Goal: Book appointment/travel/reservation

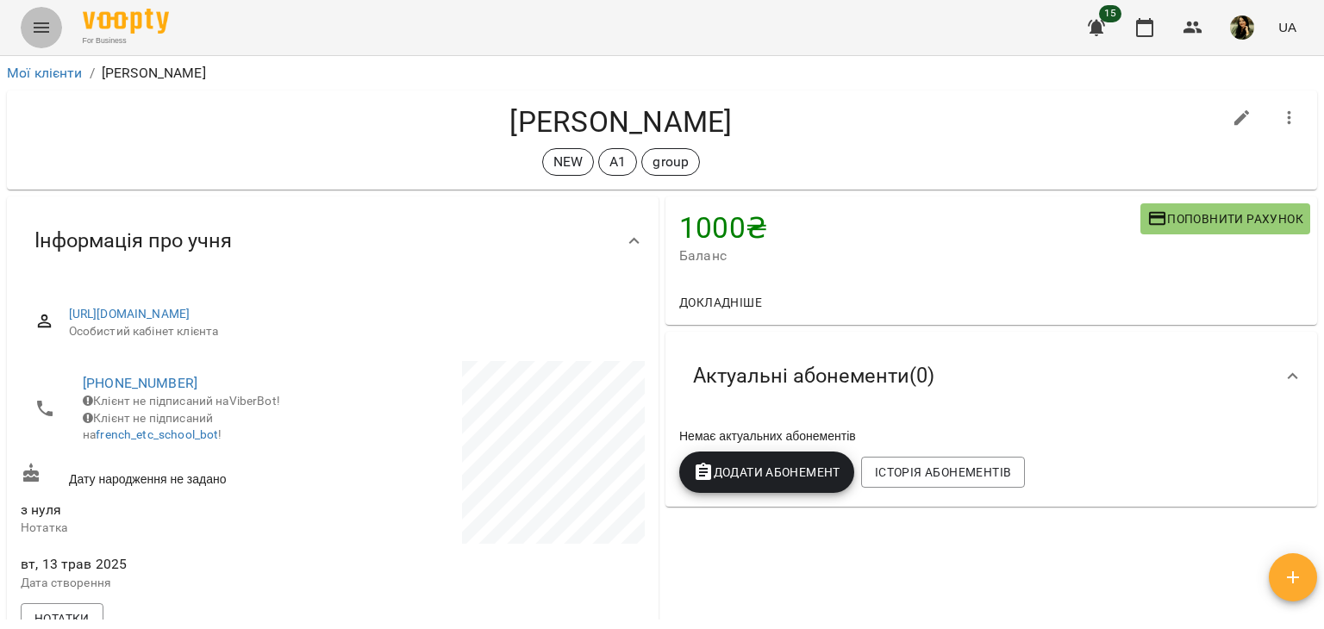
click at [41, 25] on icon "Menu" at bounding box center [41, 27] width 21 height 21
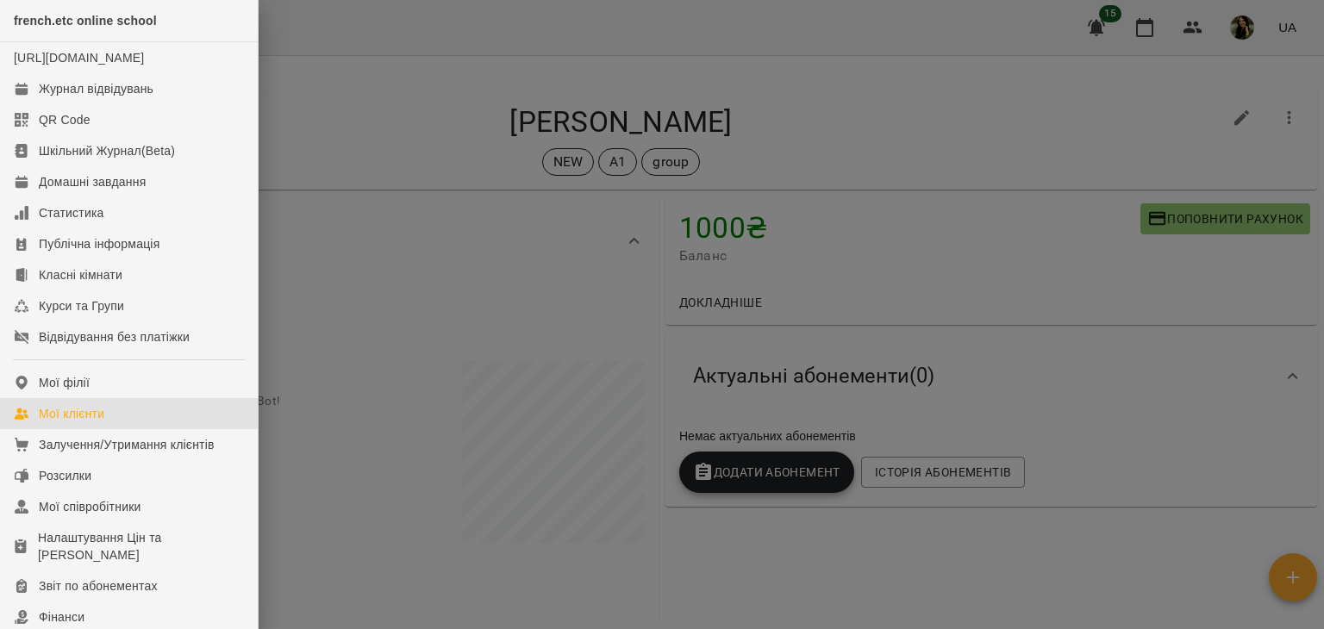
click at [91, 422] on div "Мої клієнти" at bounding box center [72, 413] width 66 height 17
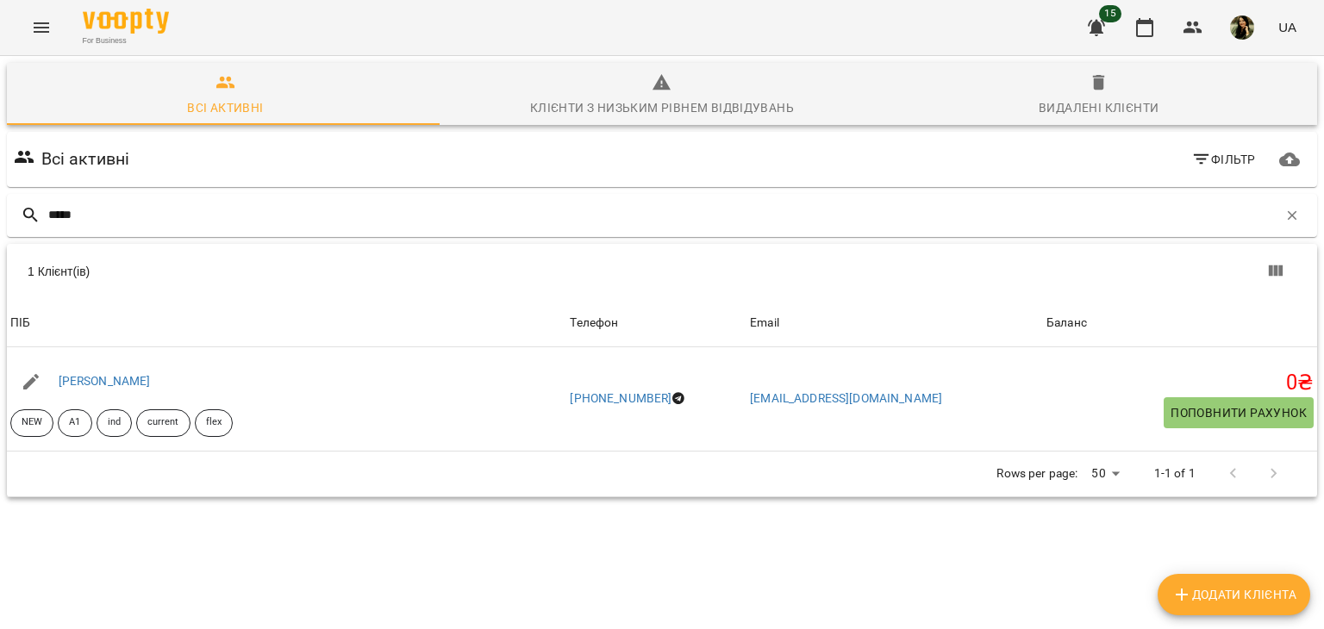
type input "*****"
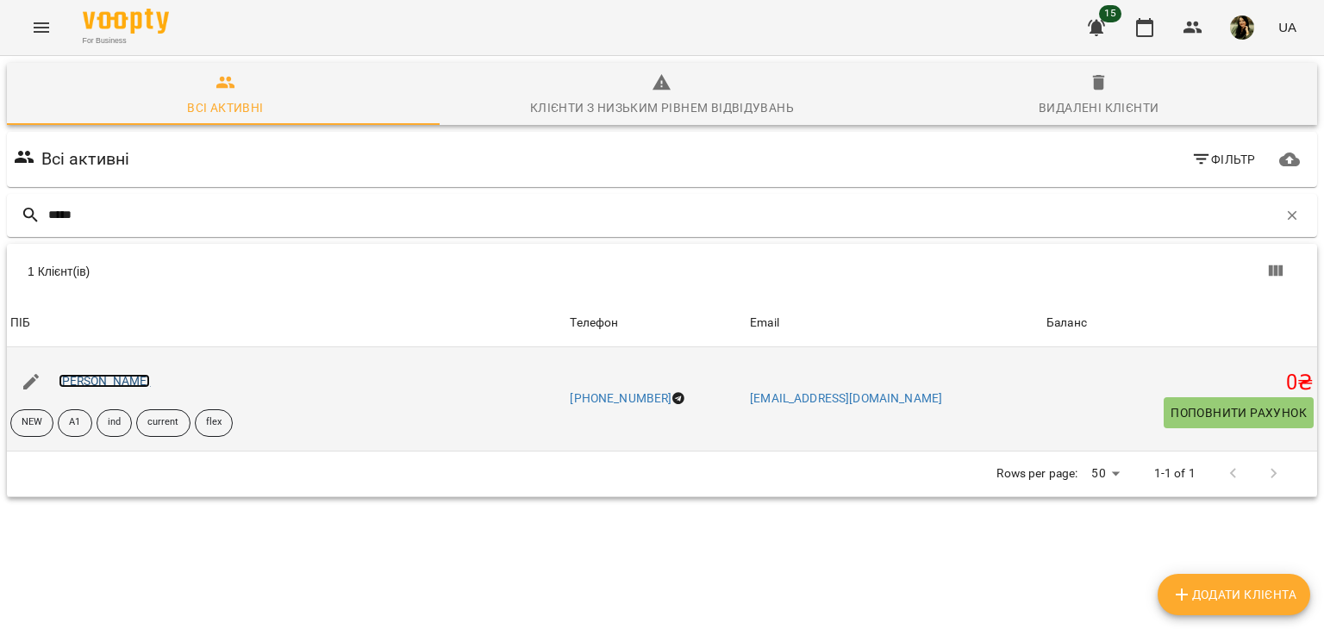
click at [113, 380] on link "[PERSON_NAME]" at bounding box center [105, 381] width 92 height 14
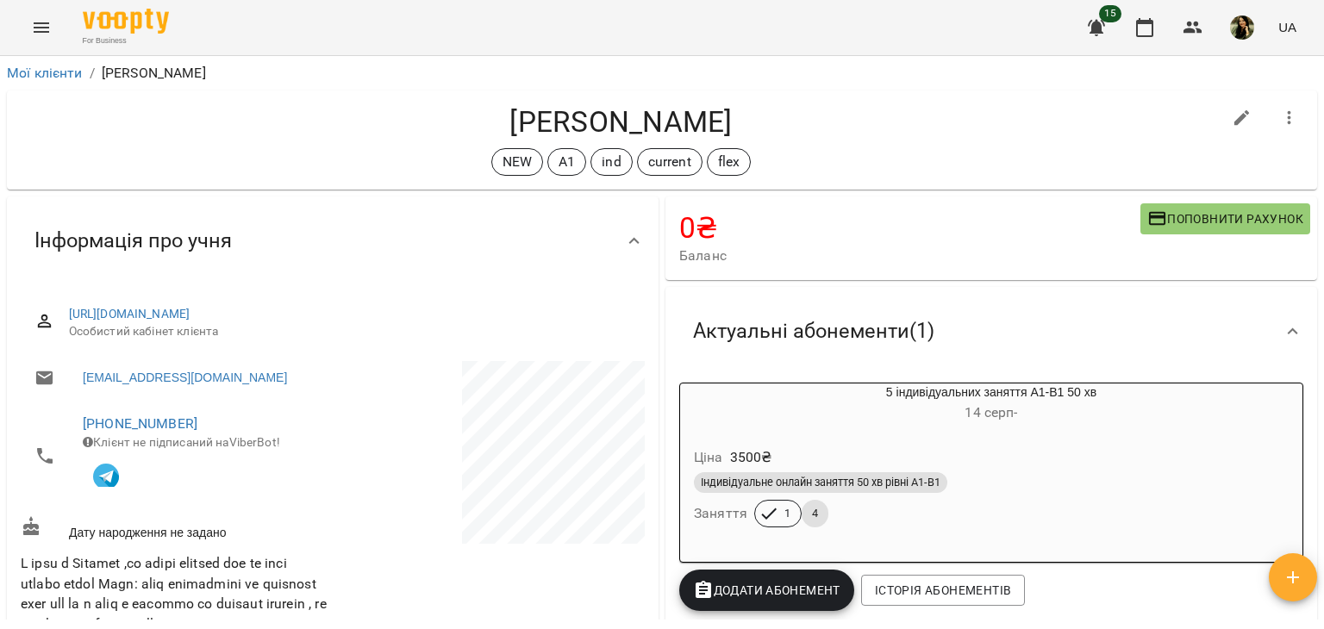
click at [1054, 308] on div "Актуальні абонементи ( 1 )" at bounding box center [975, 331] width 593 height 54
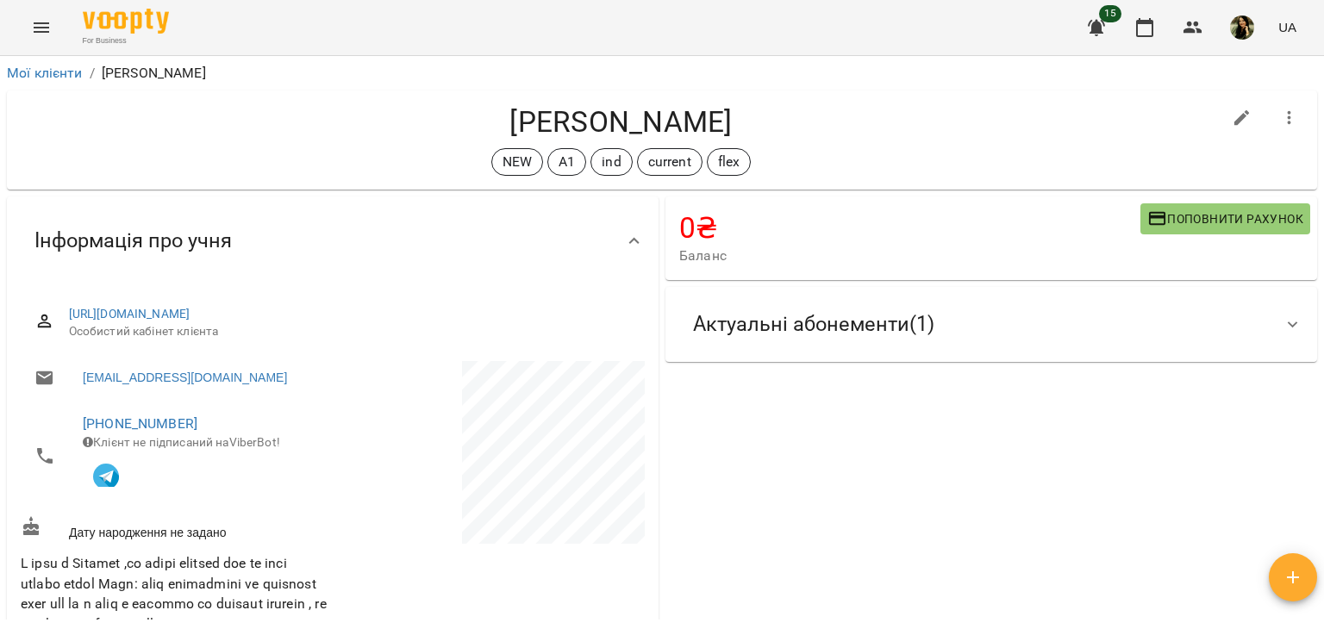
click at [1054, 308] on div "Актуальні абонементи ( 1 )" at bounding box center [975, 324] width 593 height 54
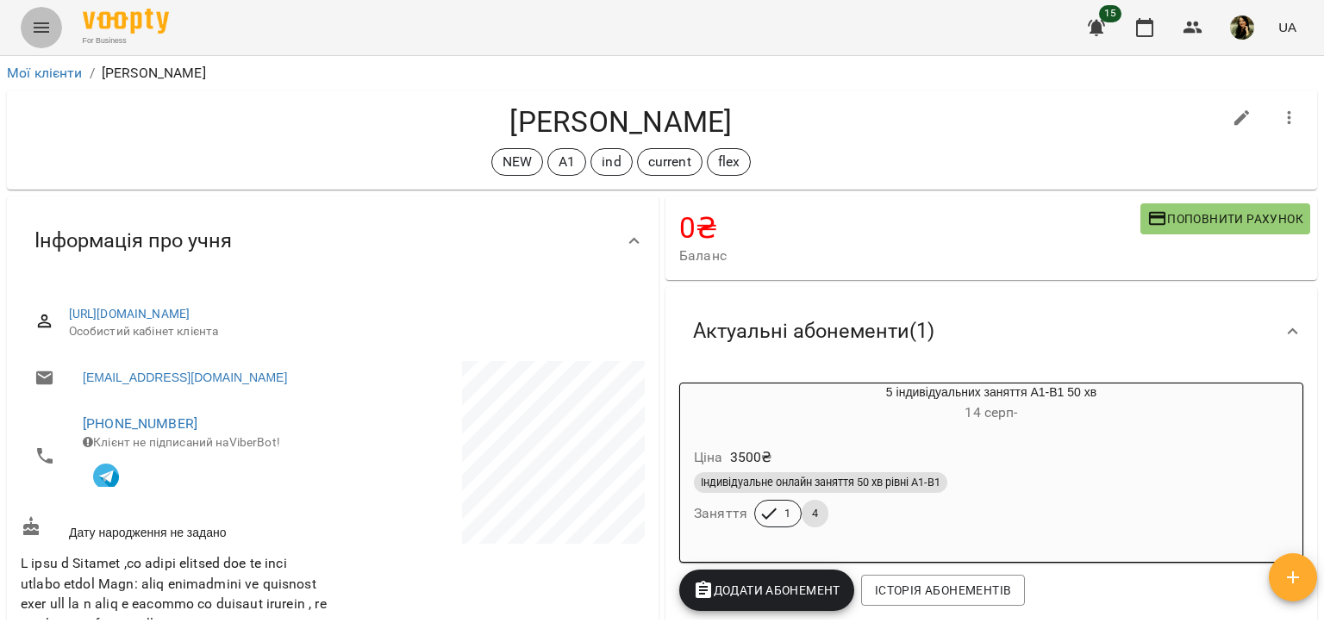
click at [41, 16] on button "Menu" at bounding box center [41, 27] width 41 height 41
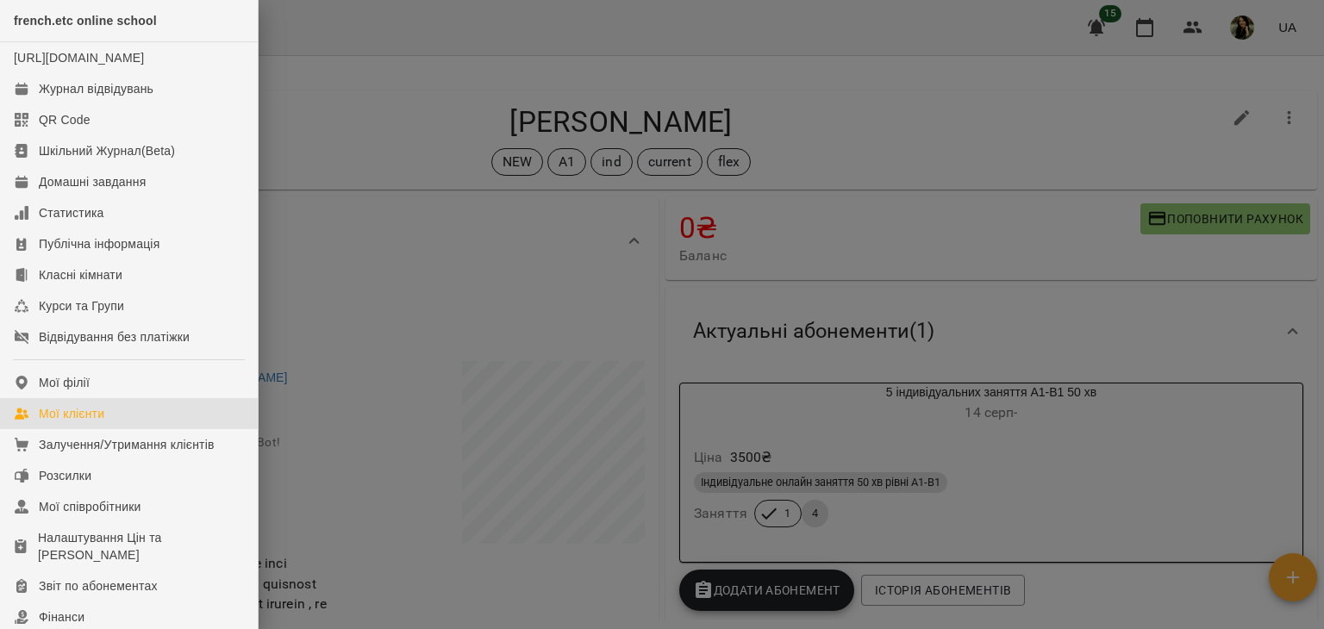
click at [80, 419] on link "Мої клієнти" at bounding box center [129, 413] width 258 height 31
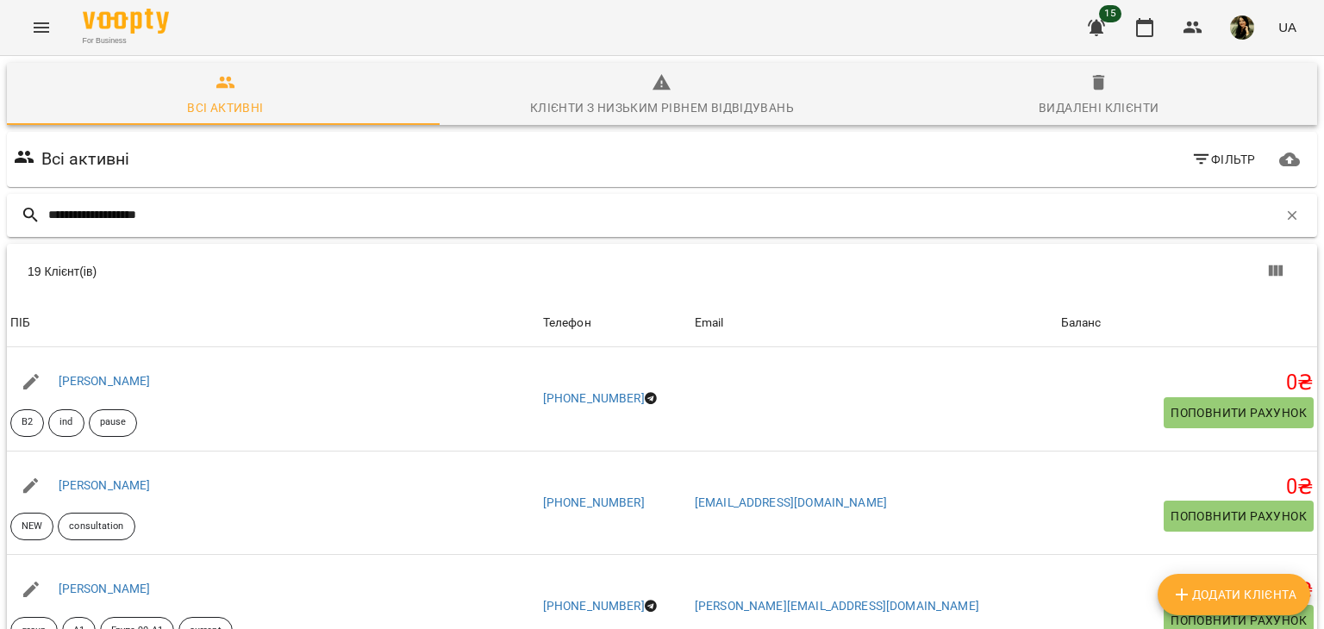
type input "**********"
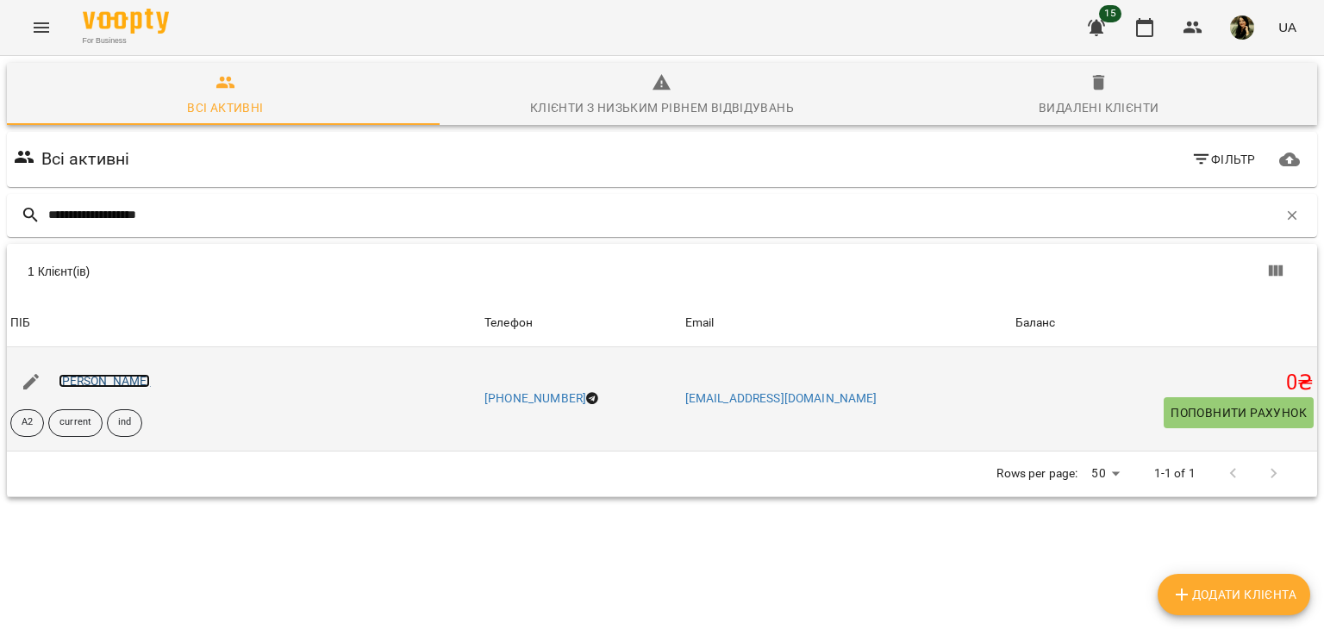
click at [148, 376] on link "[PERSON_NAME]" at bounding box center [105, 381] width 92 height 14
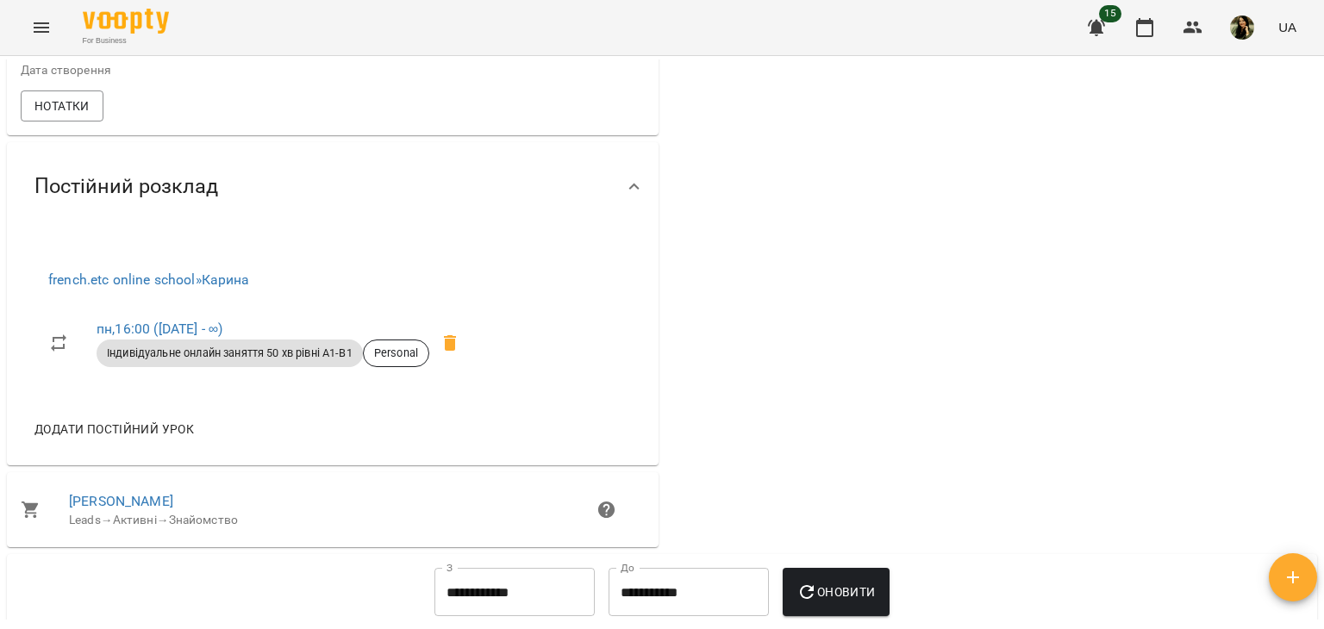
scroll to position [1117, 0]
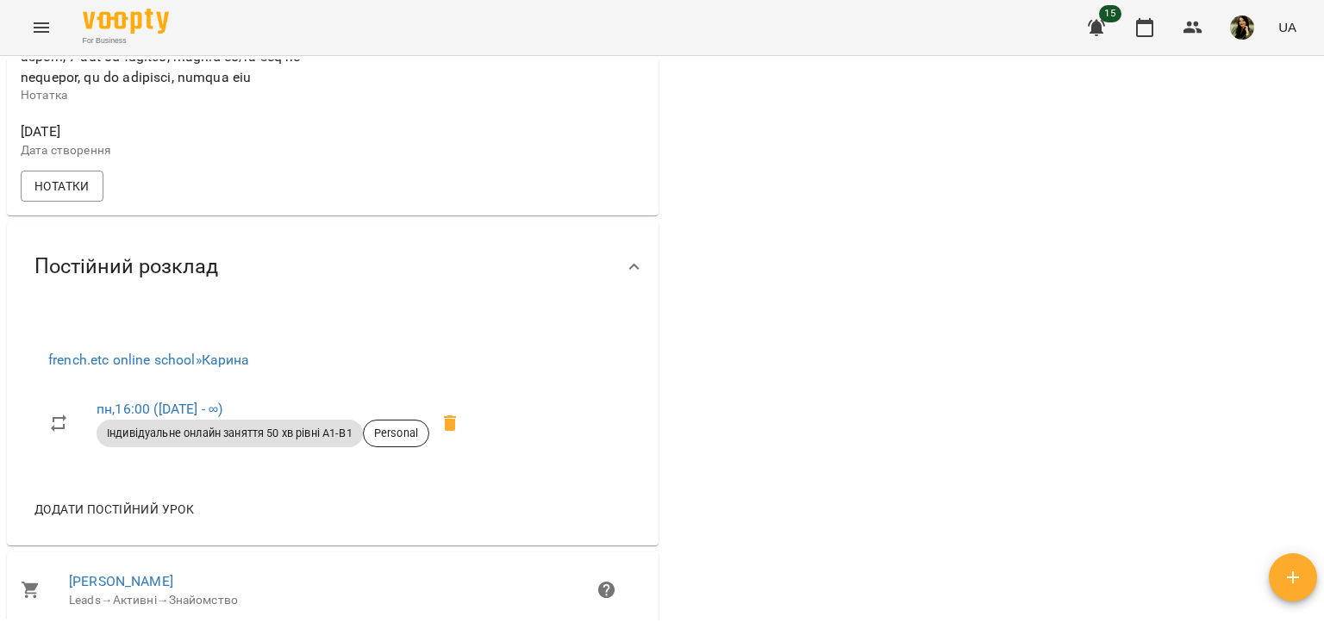
drag, startPoint x: 1324, startPoint y: 405, endPoint x: 1324, endPoint y: 122, distance: 283.7
click at [1324, 122] on div "Мої клієнти / [PERSON_NAME] [PERSON_NAME] A2 current ind 0 ₴ Баланс Поповнити р…" at bounding box center [662, 370] width 1324 height 629
click at [1324, 115] on div "Мої клієнти / [PERSON_NAME] [PERSON_NAME] A2 current ind 0 ₴ Баланс Поповнити р…" at bounding box center [662, 370] width 1324 height 629
drag, startPoint x: 1324, startPoint y: 115, endPoint x: 1314, endPoint y: 363, distance: 248.5
click at [1314, 363] on div "Мої клієнти / [PERSON_NAME] [PERSON_NAME] A2 current ind 0 ₴ Баланс Поповнити р…" at bounding box center [662, 370] width 1324 height 629
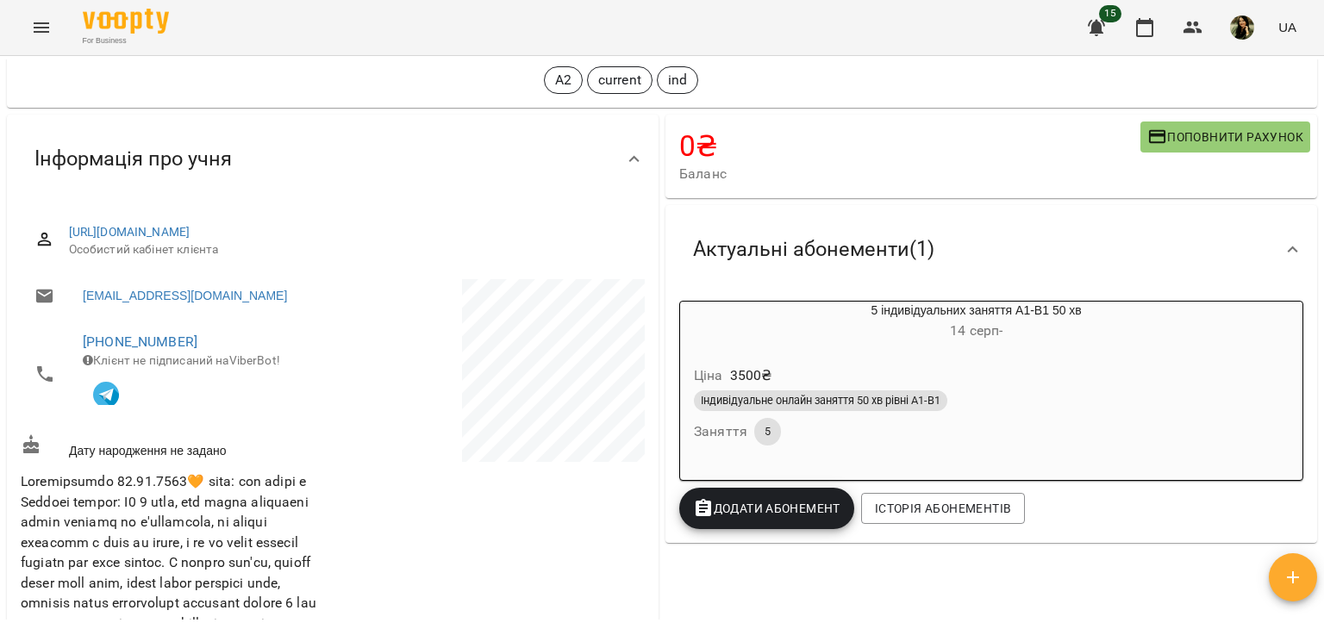
scroll to position [0, 0]
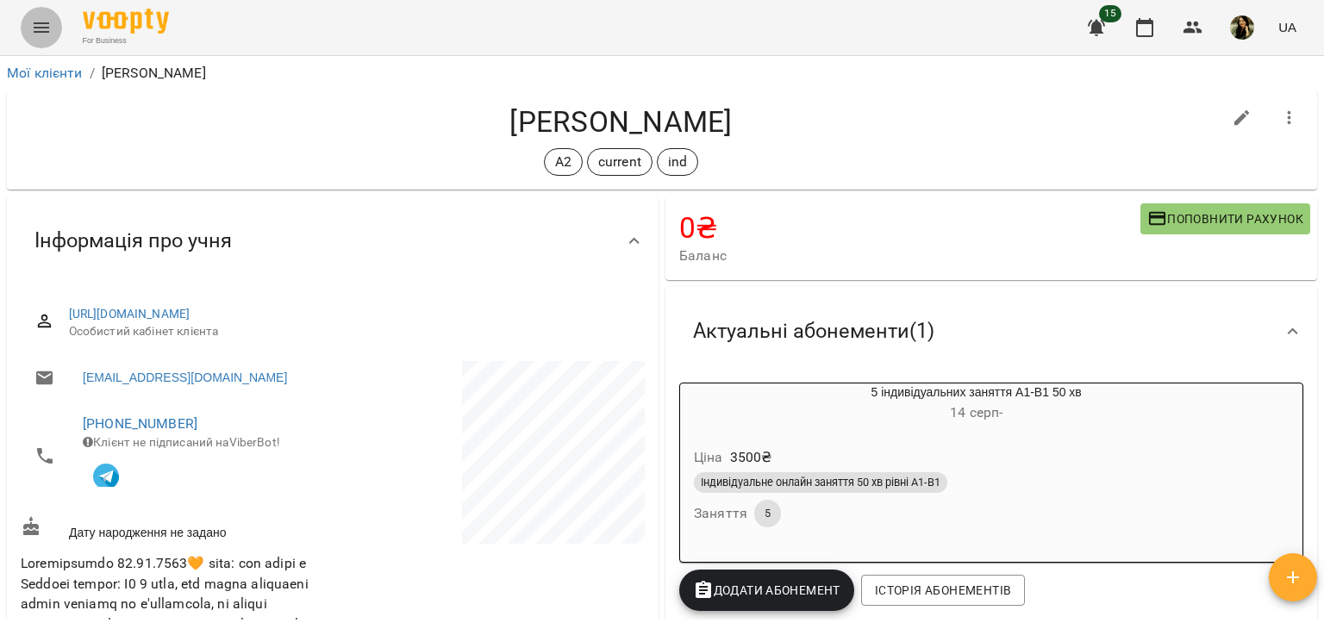
click at [38, 23] on icon "Menu" at bounding box center [42, 27] width 16 height 10
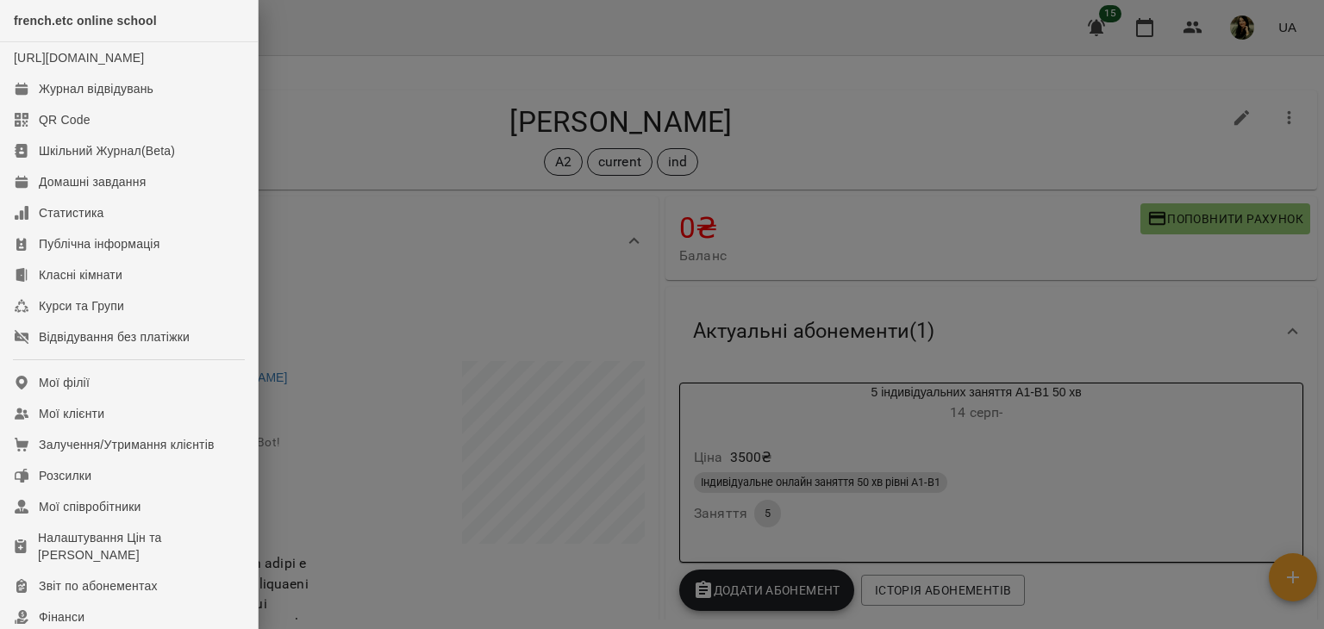
click at [366, 111] on div at bounding box center [662, 314] width 1324 height 629
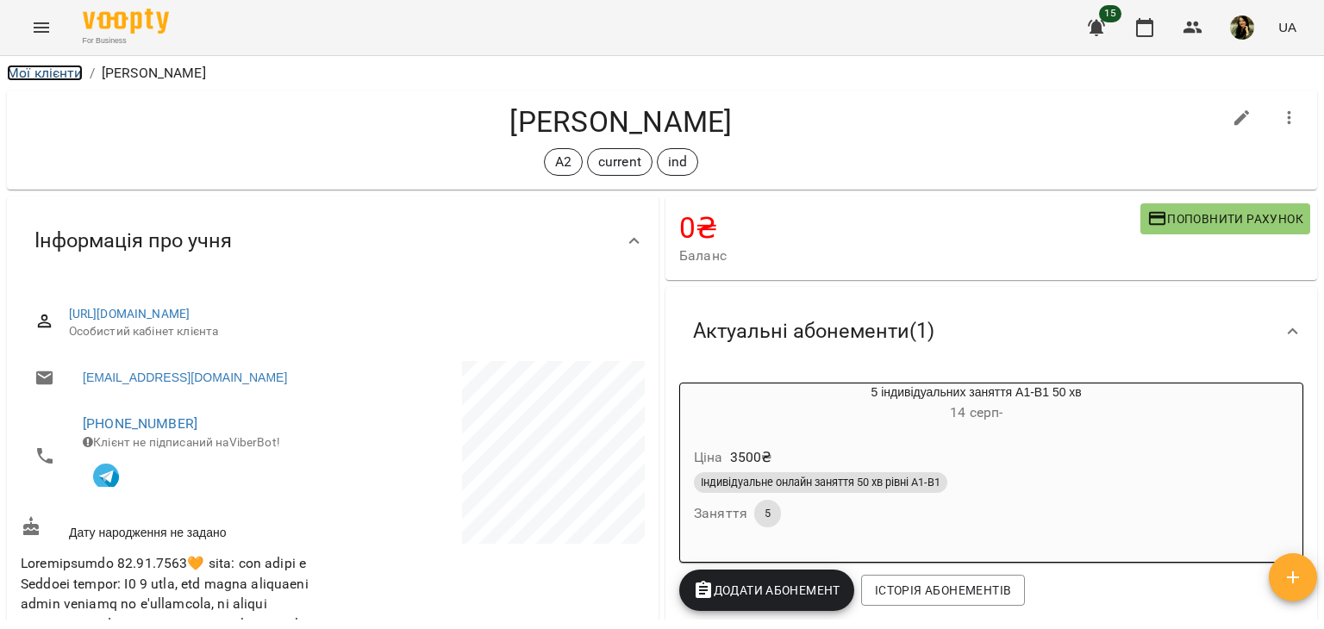
click at [53, 78] on link "Мої клієнти" at bounding box center [45, 73] width 76 height 16
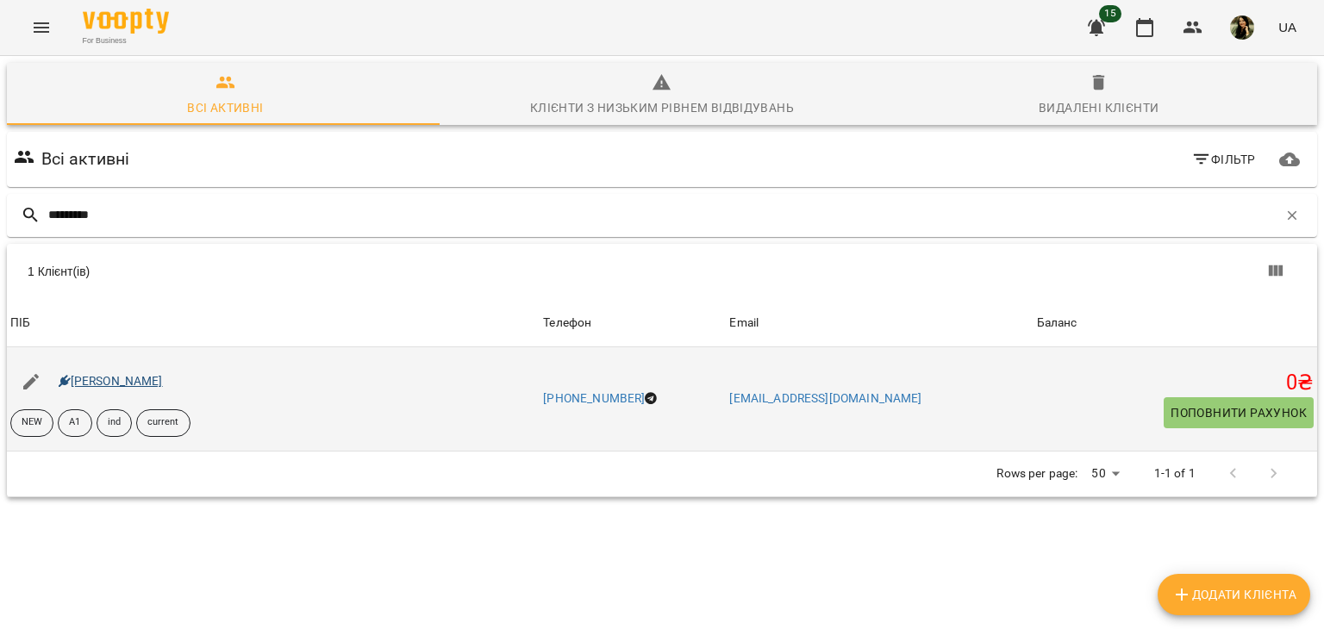
type input "********"
click at [152, 381] on link "[PERSON_NAME]" at bounding box center [111, 381] width 104 height 14
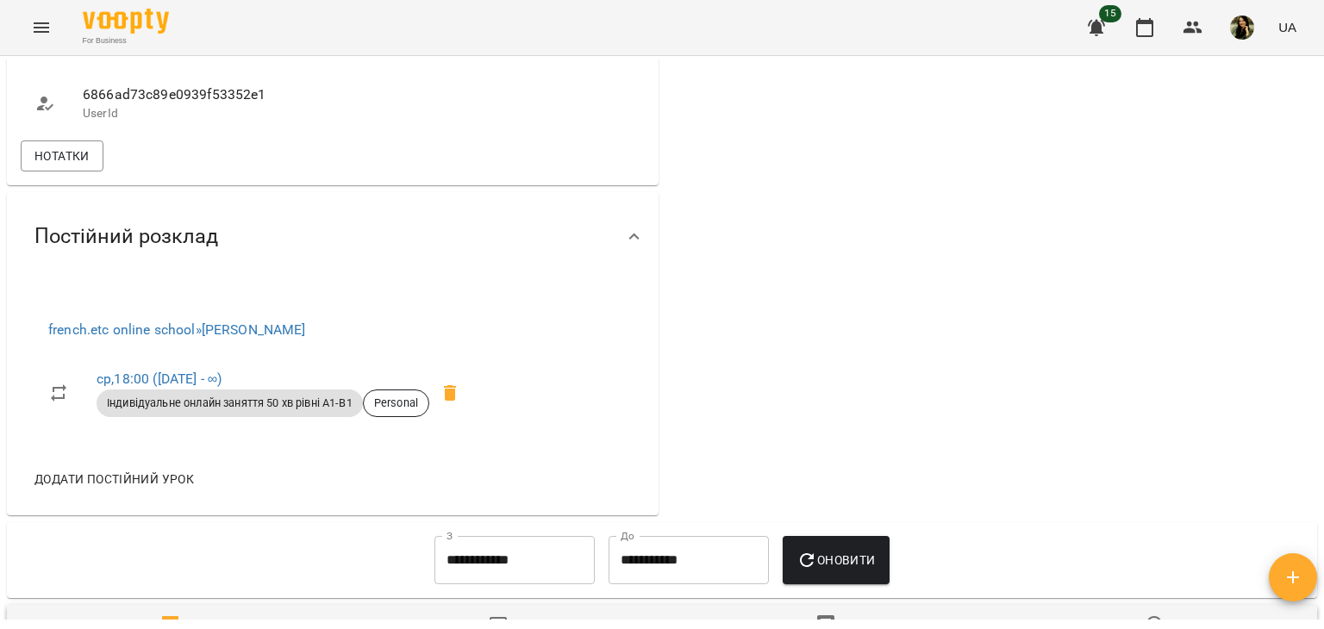
scroll to position [772, 0]
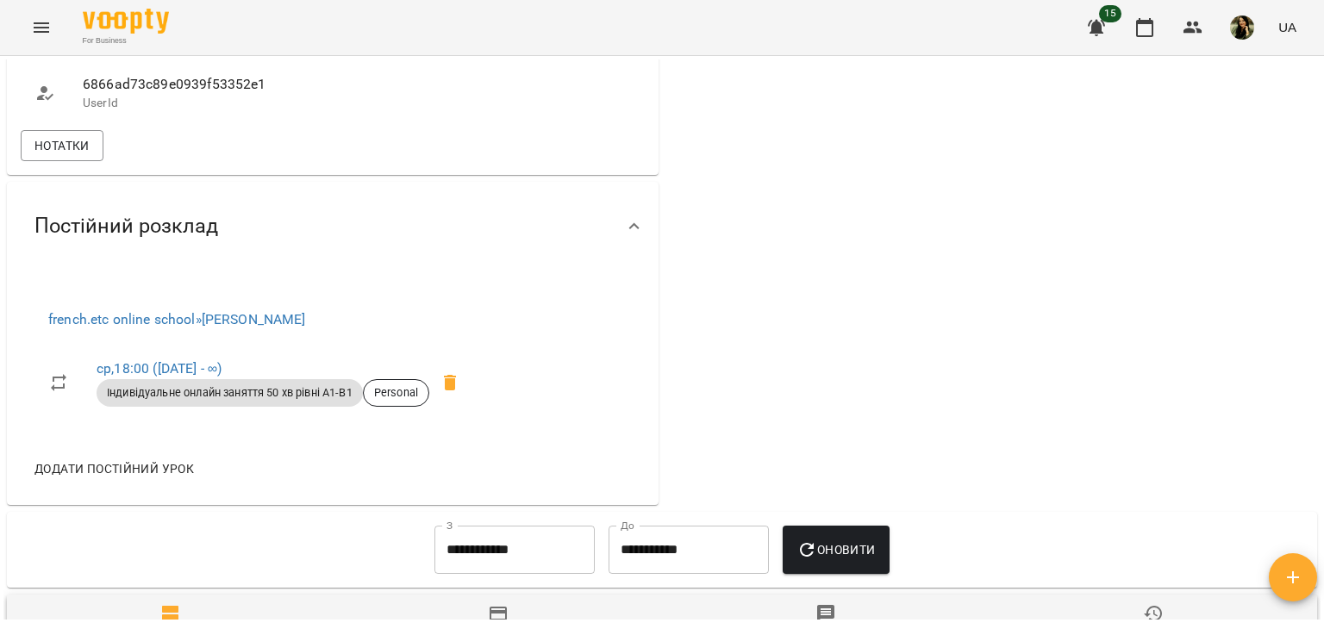
drag, startPoint x: 1324, startPoint y: 325, endPoint x: 1316, endPoint y: 318, distance: 10.4
click at [1316, 318] on div "Мої клієнти / [PERSON_NAME] [PERSON_NAME] NEW A1 ind current 0 ₴ Баланс Поповни…" at bounding box center [662, 370] width 1324 height 629
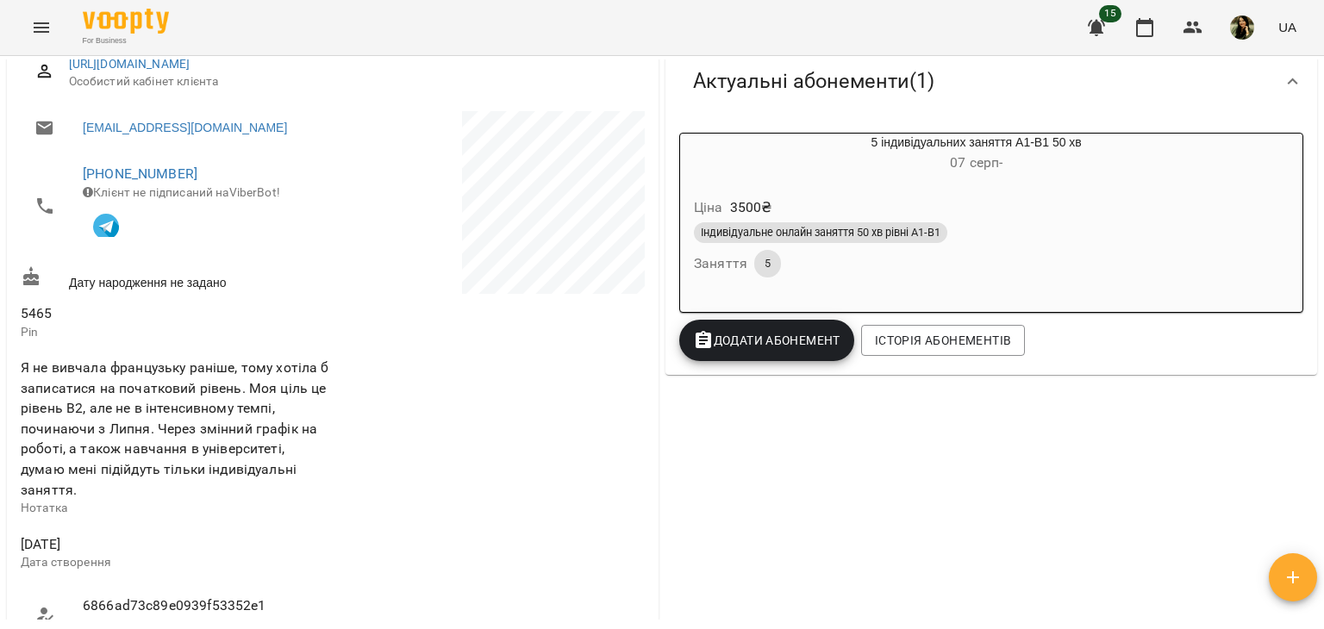
scroll to position [0, 0]
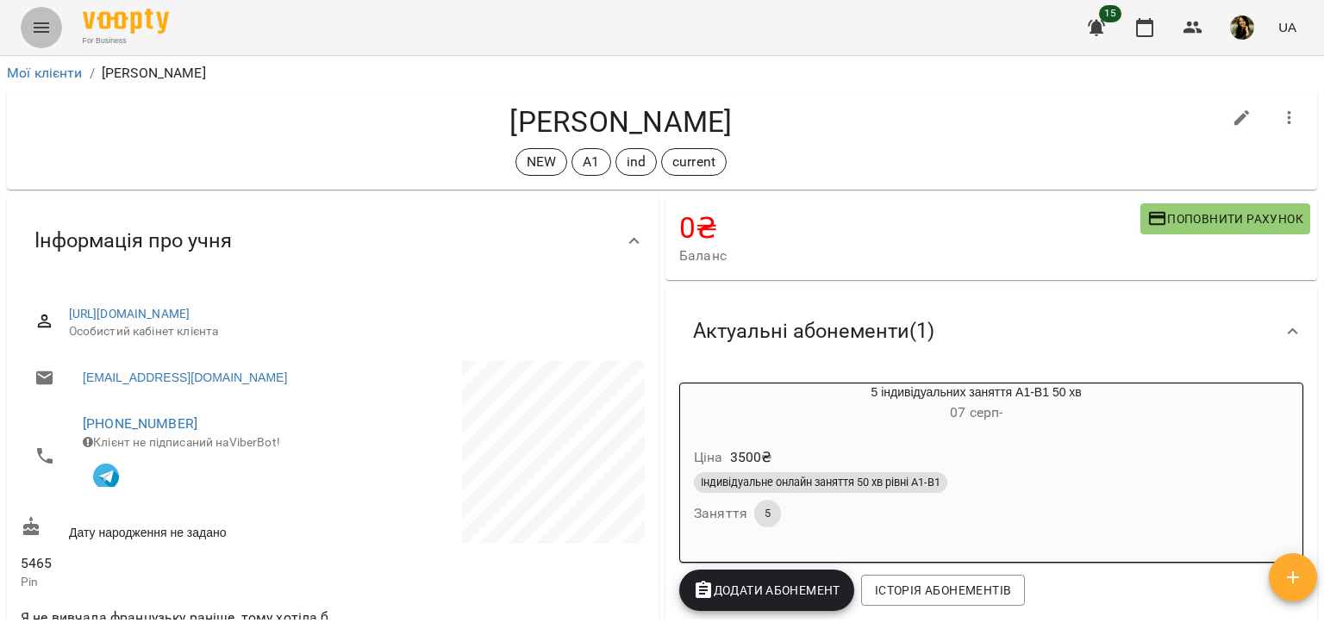
click at [46, 24] on icon "Menu" at bounding box center [41, 27] width 21 height 21
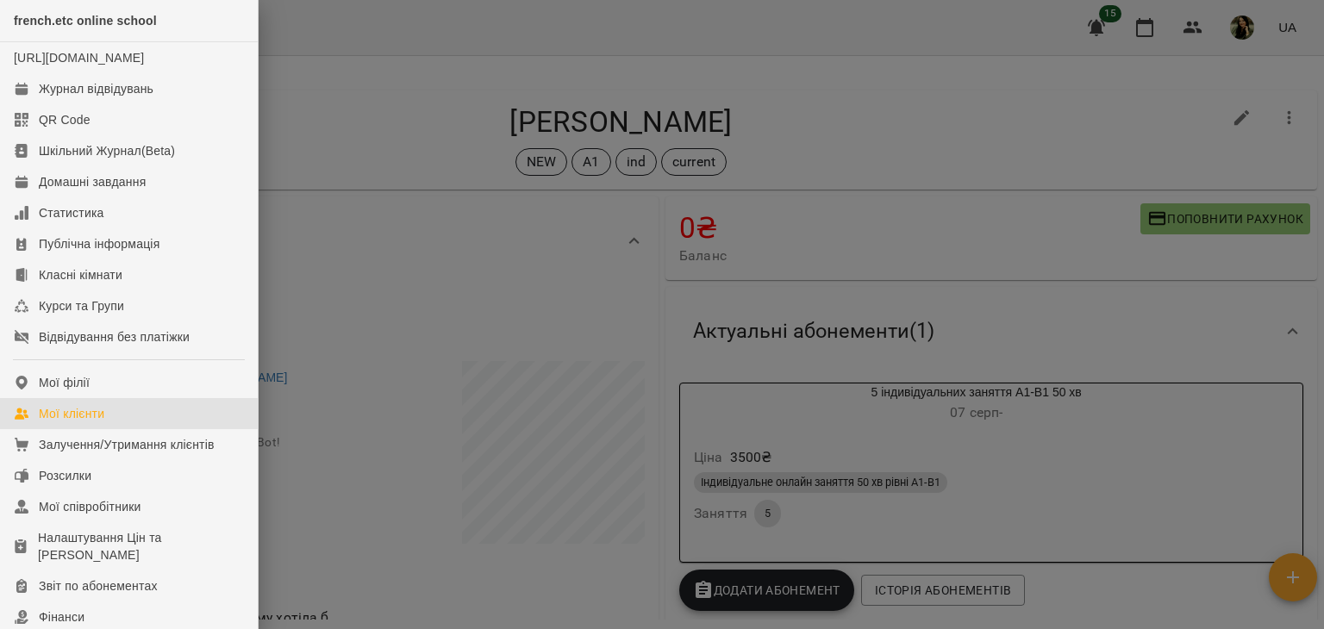
click at [74, 422] on div "Мої клієнти" at bounding box center [72, 413] width 66 height 17
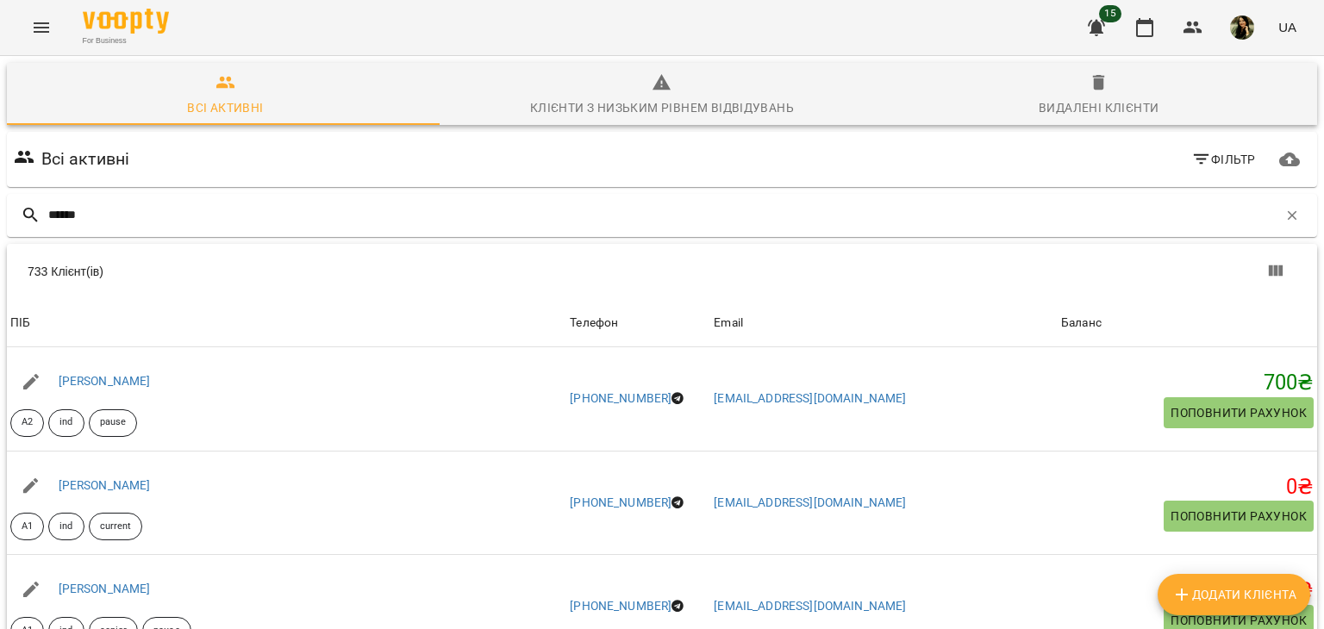
type input "*****"
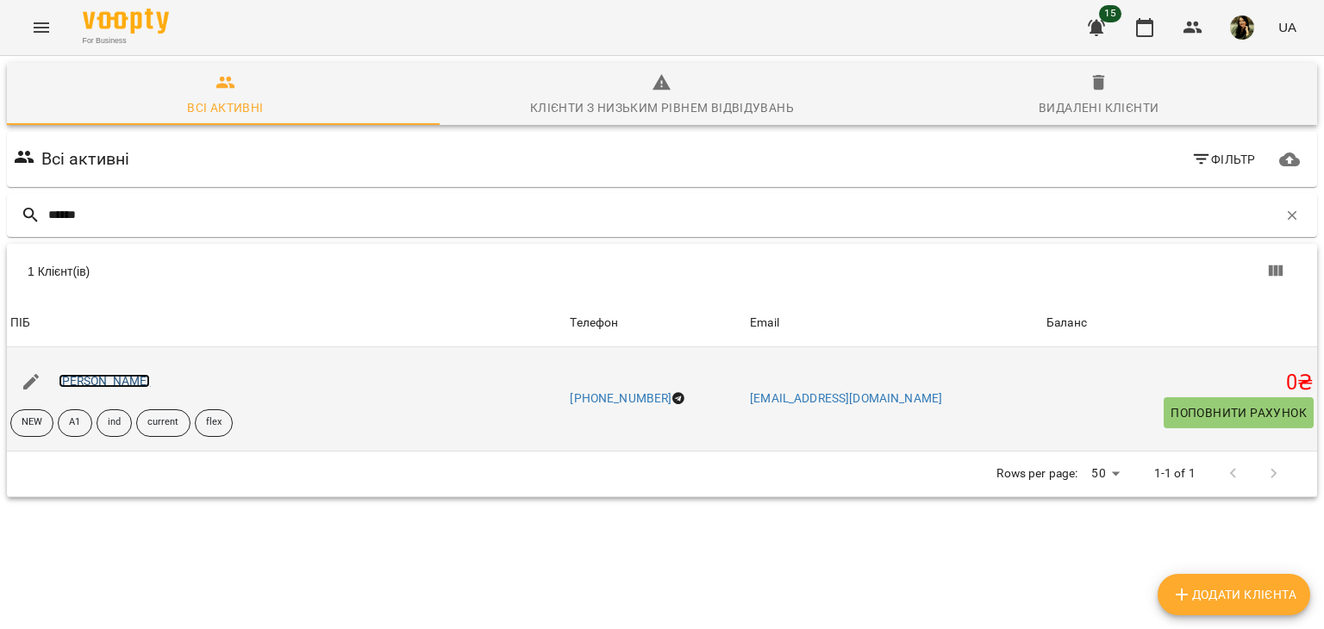
click at [99, 384] on link "[PERSON_NAME]" at bounding box center [105, 381] width 92 height 14
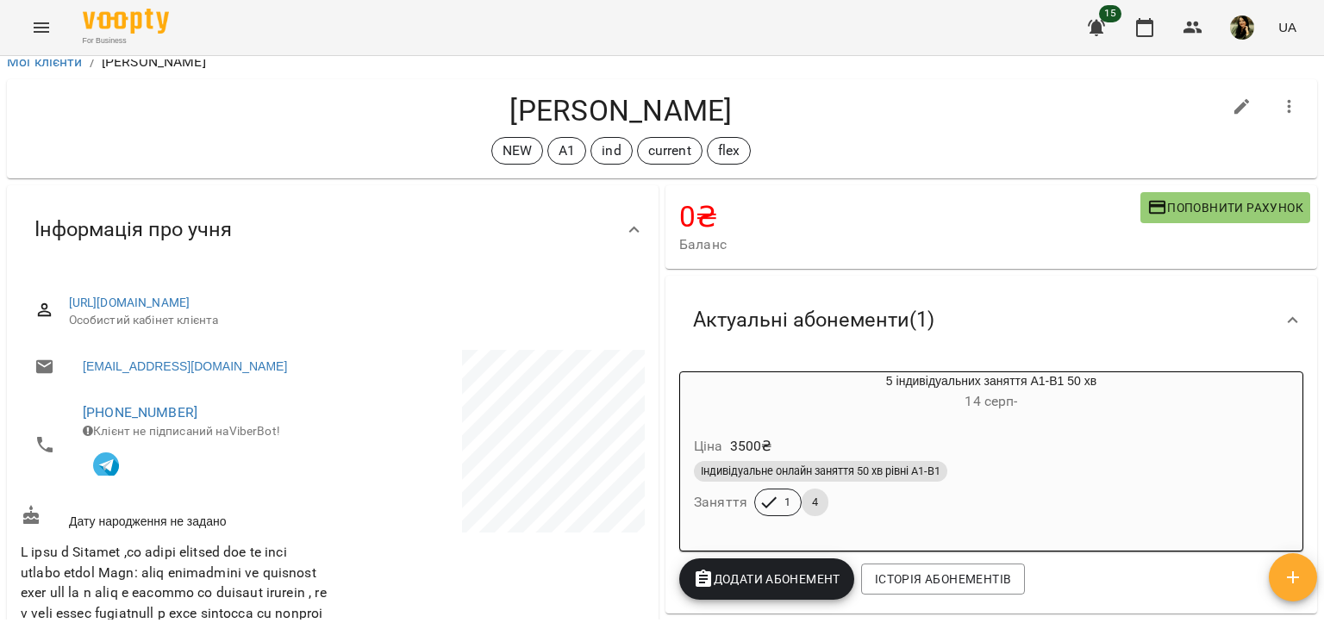
scroll to position [18, 0]
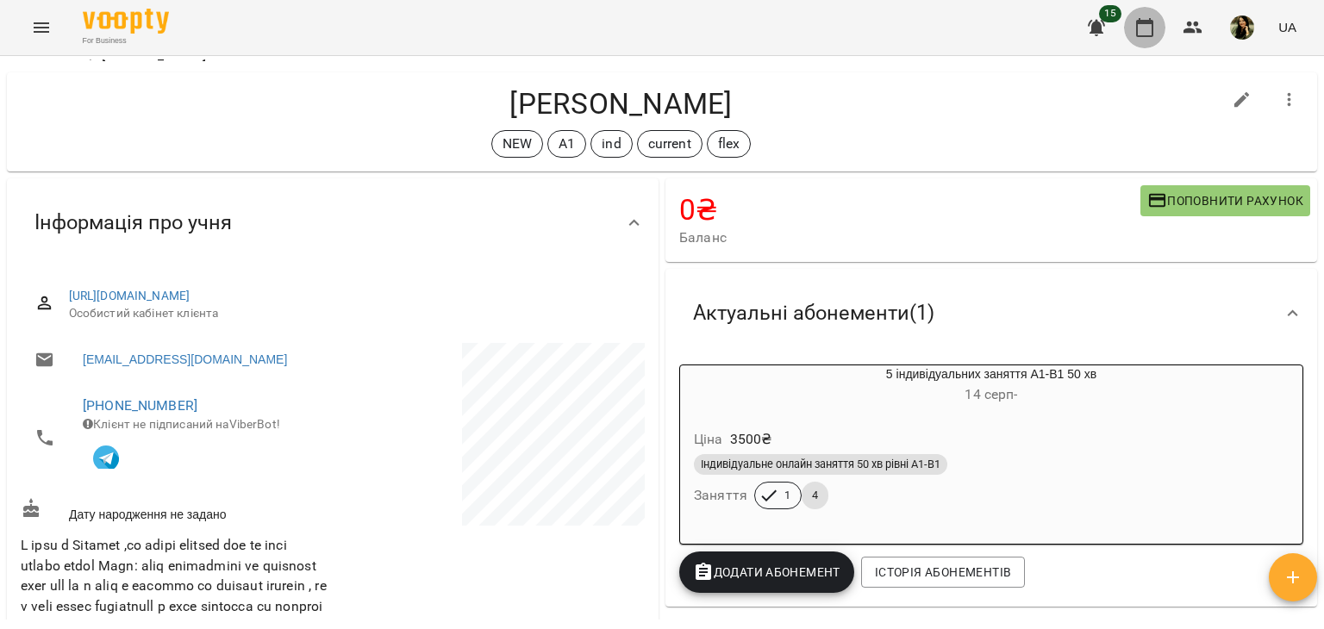
click at [1159, 34] on button "button" at bounding box center [1144, 27] width 41 height 41
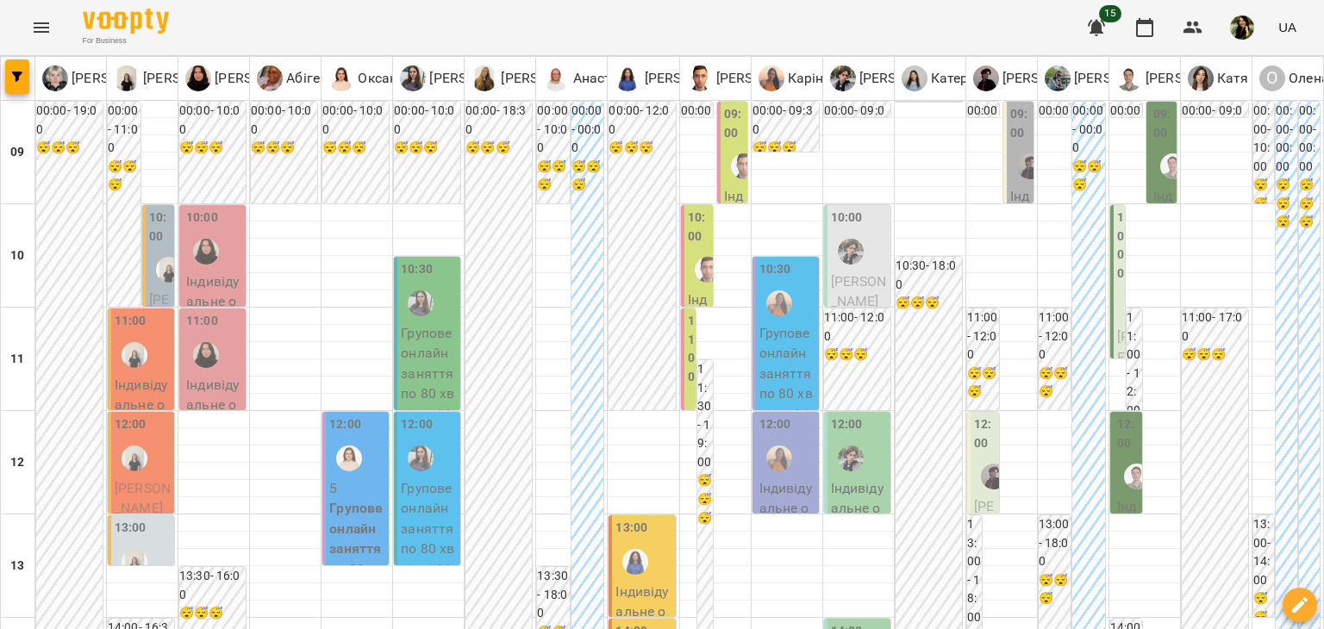
scroll to position [821, 0]
type input "**********"
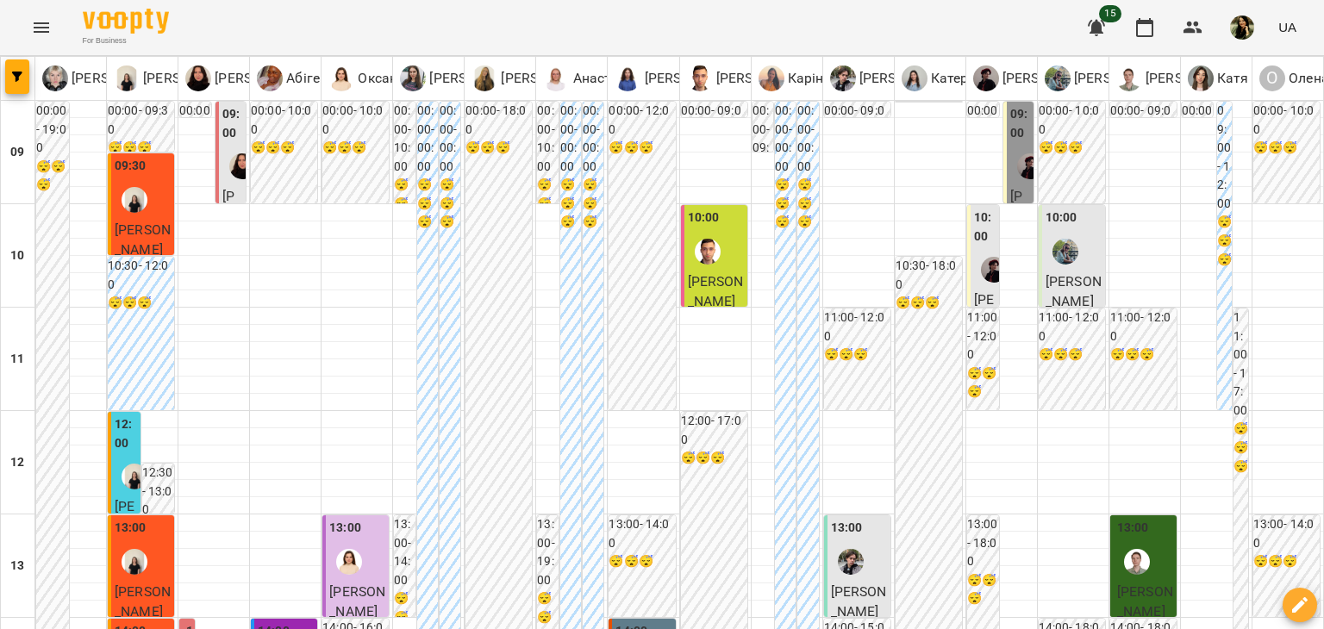
scroll to position [884, 0]
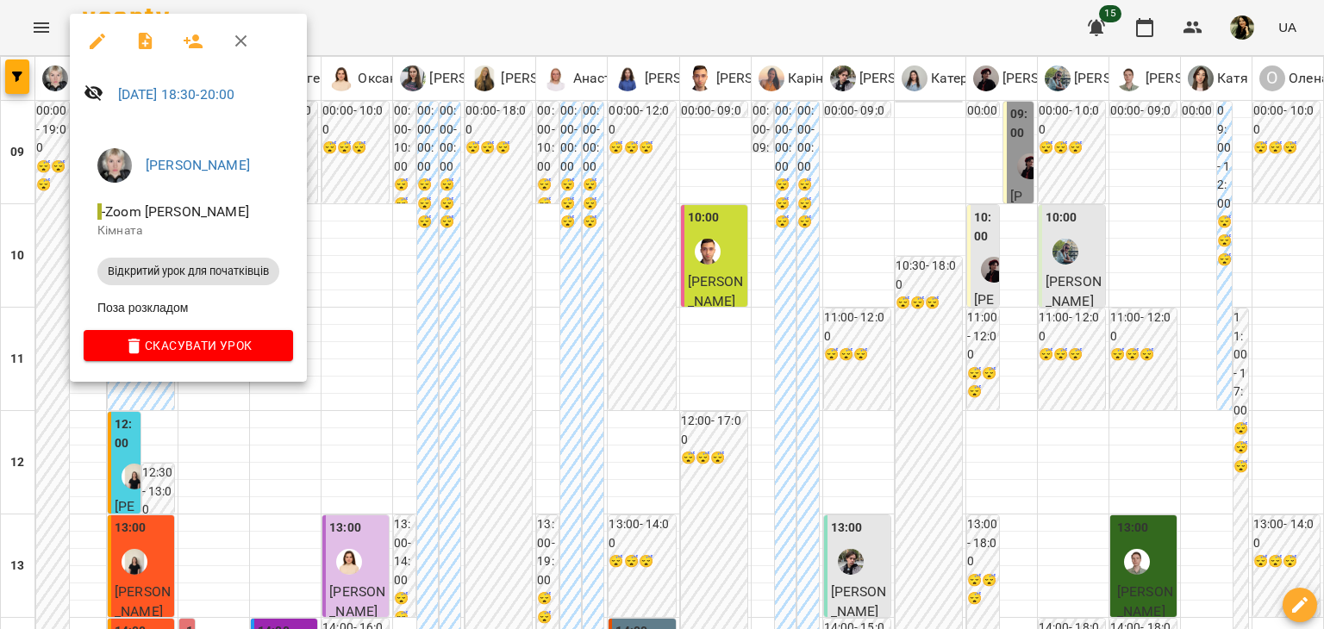
click at [55, 254] on div at bounding box center [662, 314] width 1324 height 629
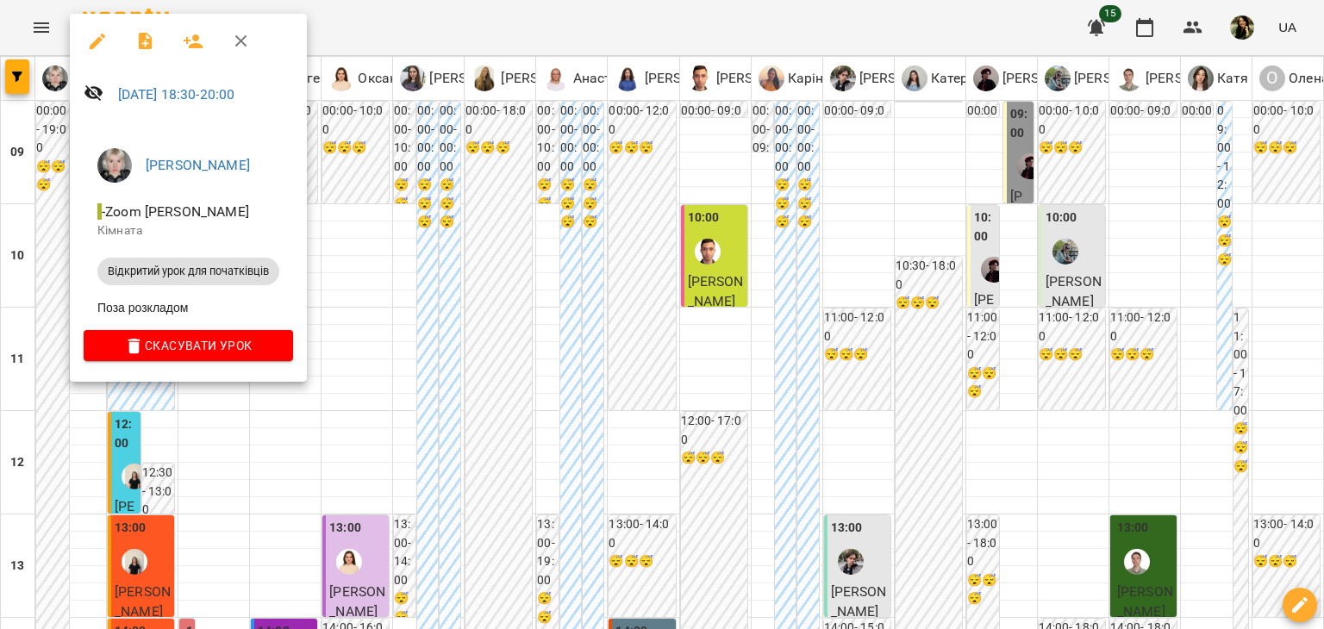
click at [48, 262] on div at bounding box center [662, 314] width 1324 height 629
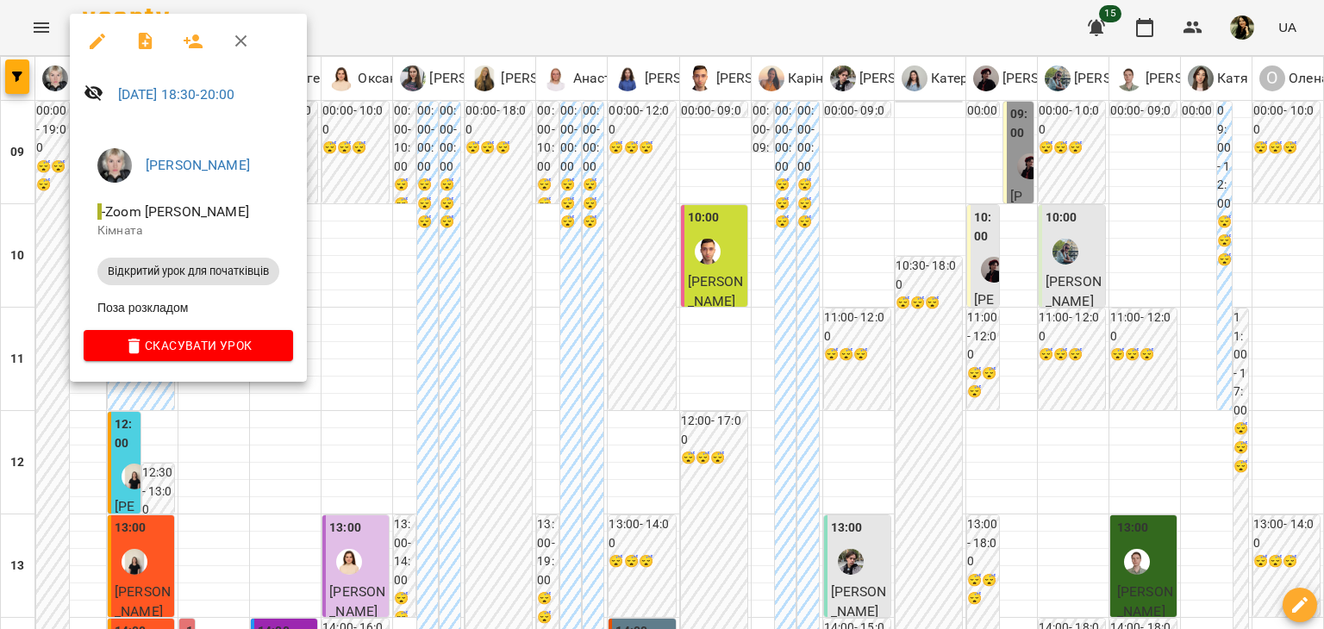
click at [927, 415] on div at bounding box center [662, 314] width 1324 height 629
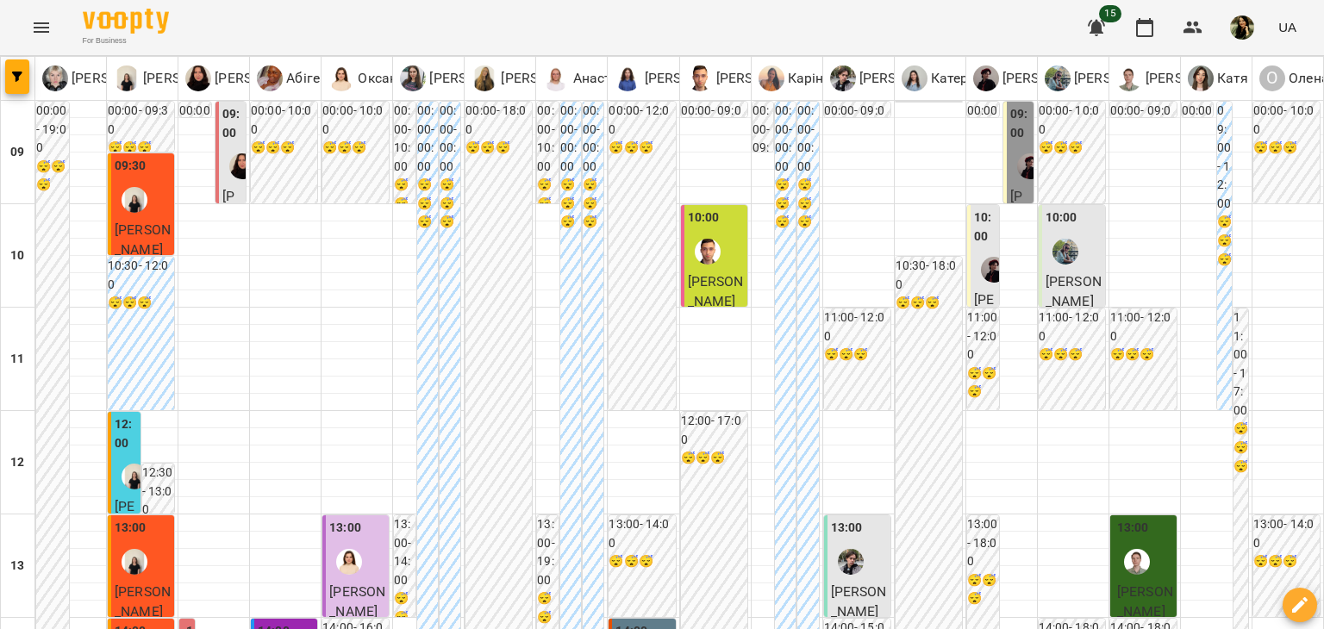
scroll to position [948, 0]
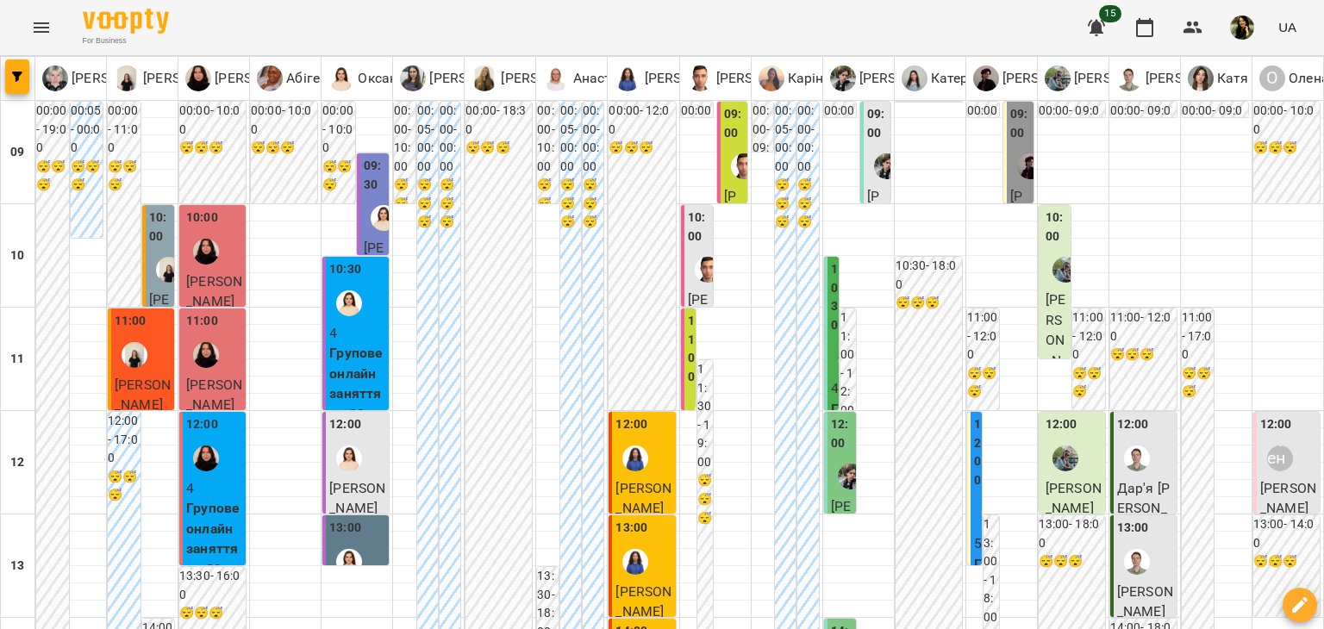
scroll to position [956, 0]
type input "**********"
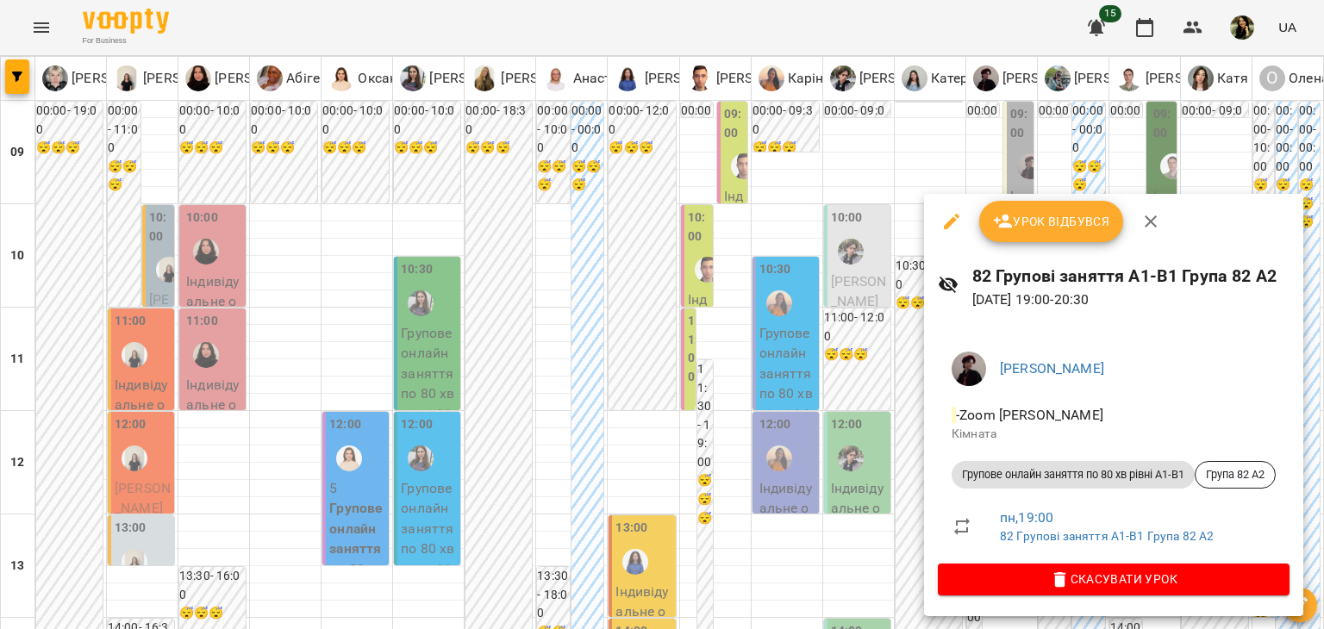
click at [557, 591] on div at bounding box center [662, 314] width 1324 height 629
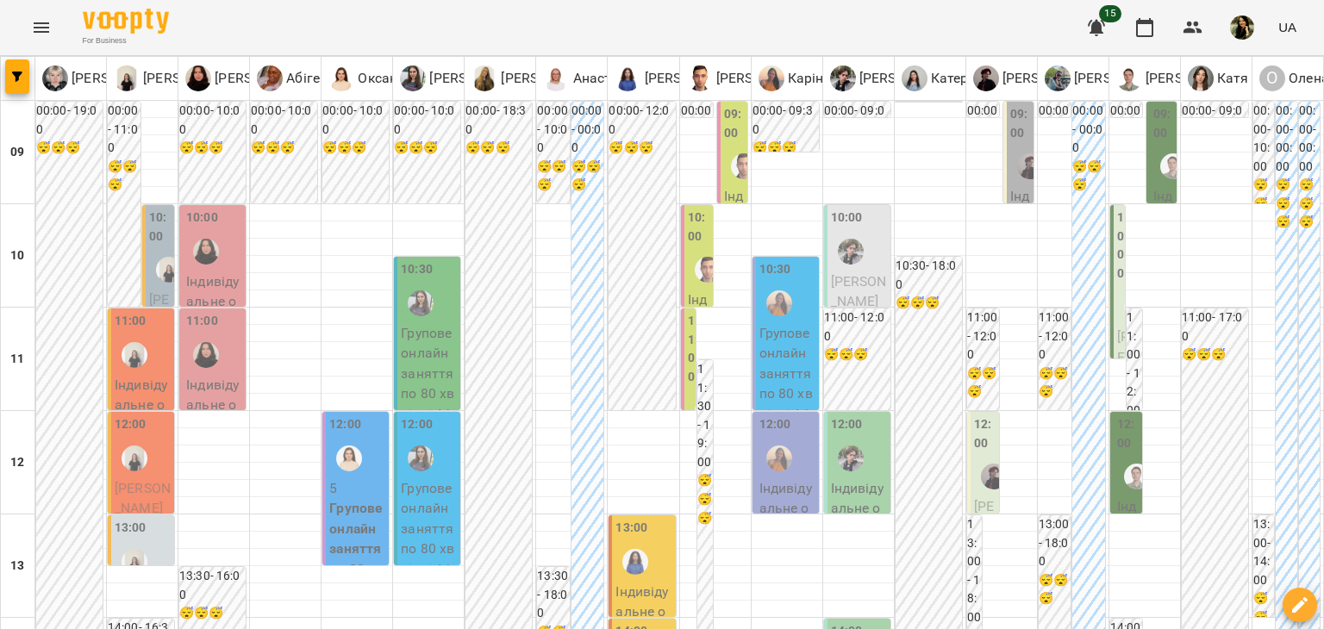
type input "**********"
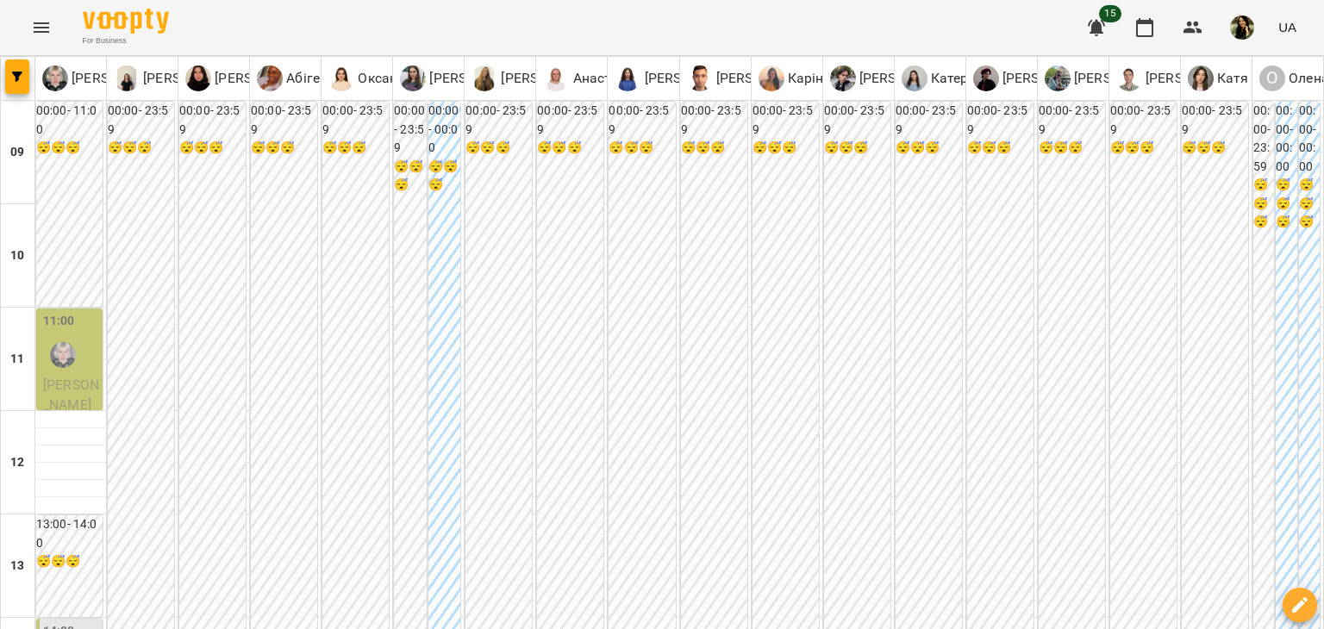
type input "**********"
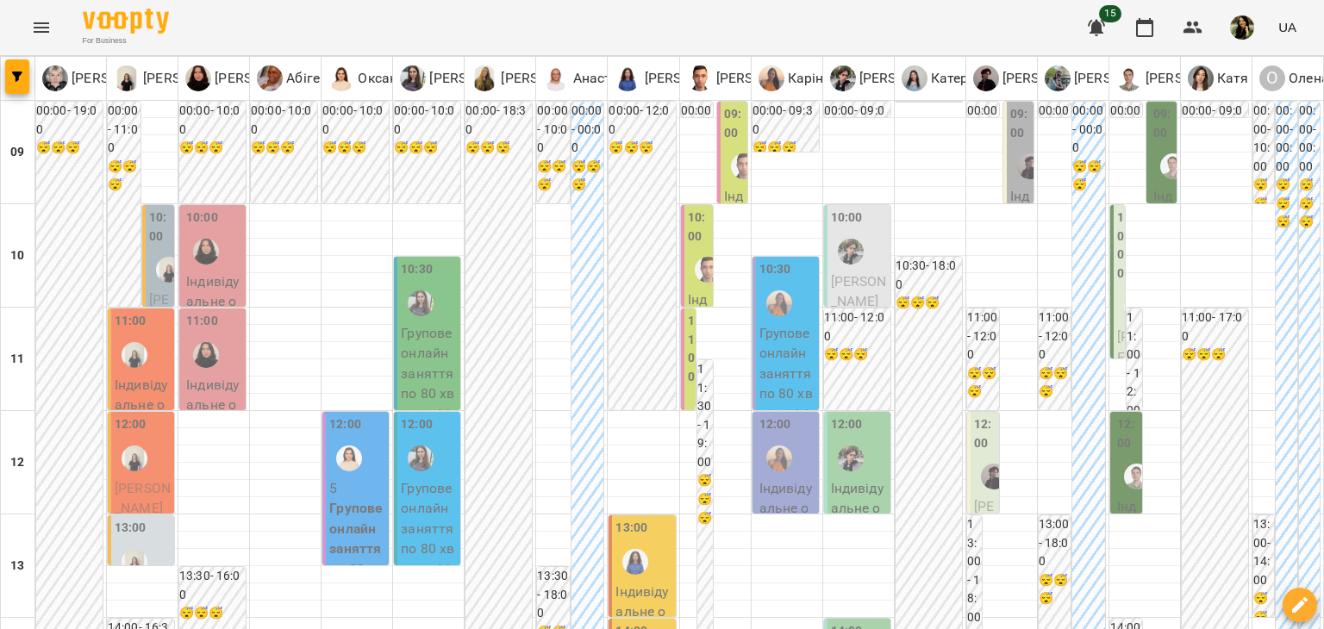
scroll to position [1029, 0]
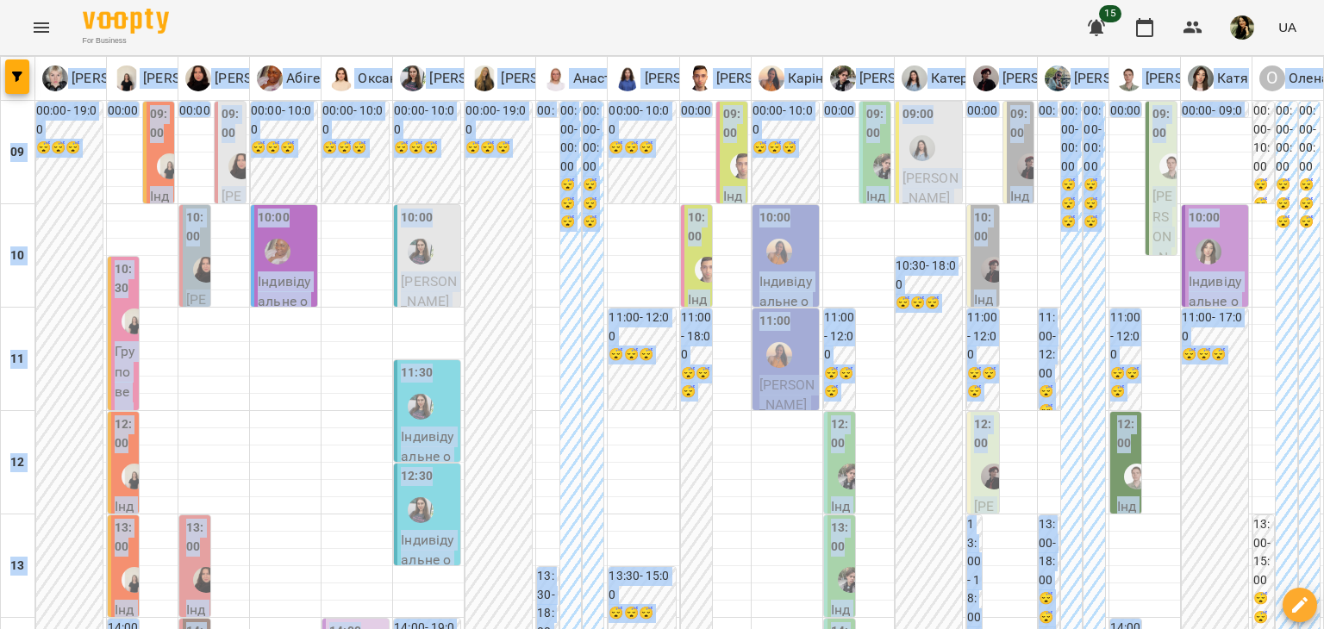
drag, startPoint x: 1324, startPoint y: 51, endPoint x: 1323, endPoint y: 186, distance: 135.4
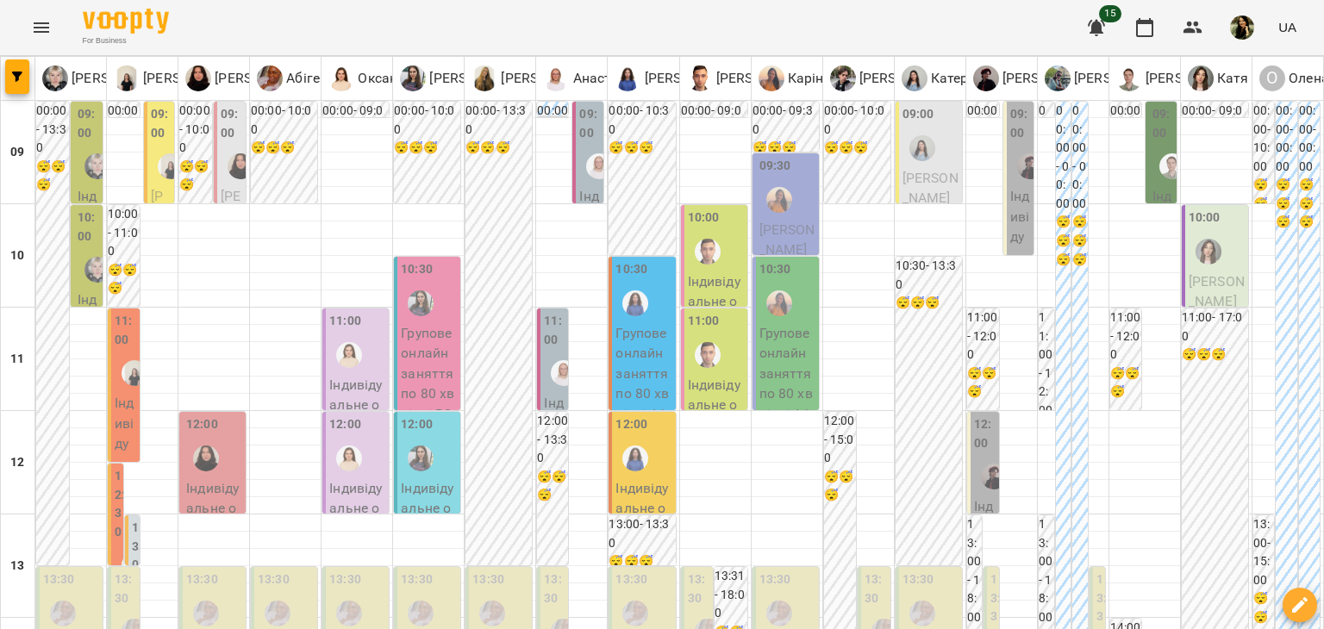
scroll to position [424, 0]
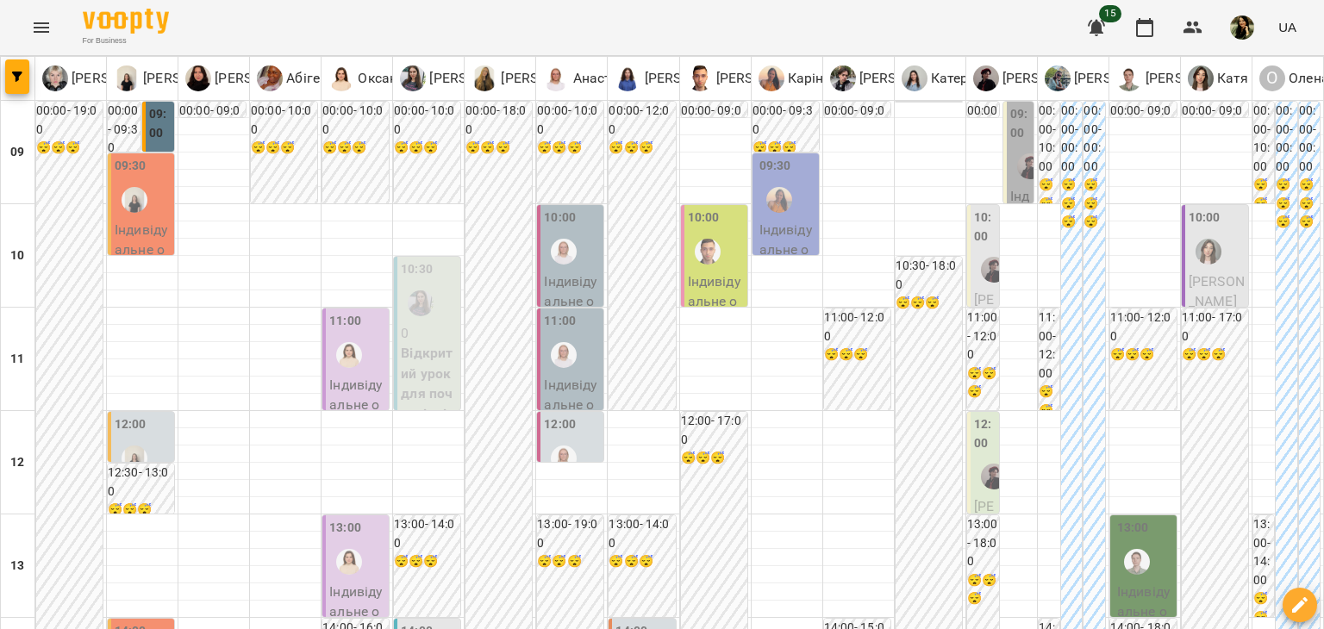
scroll to position [1035, 0]
